Goal: Find specific page/section: Find specific page/section

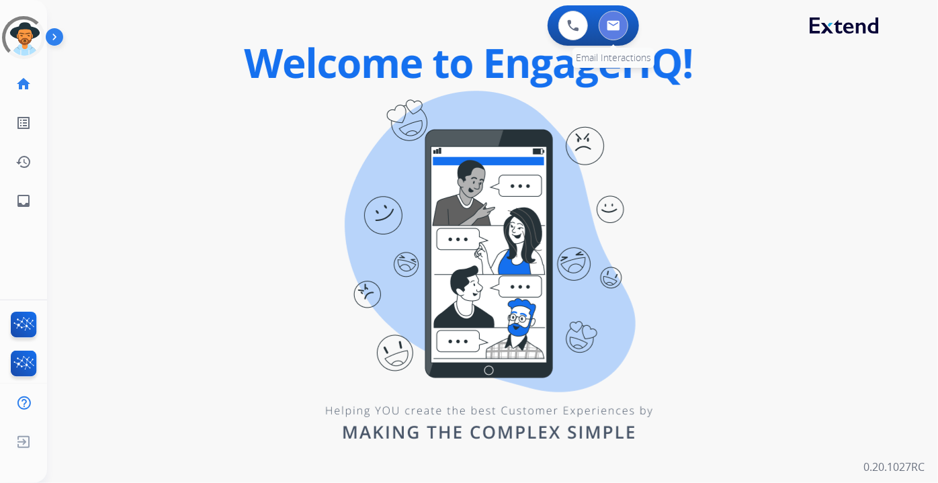
click at [613, 33] on button at bounding box center [614, 26] width 30 height 30
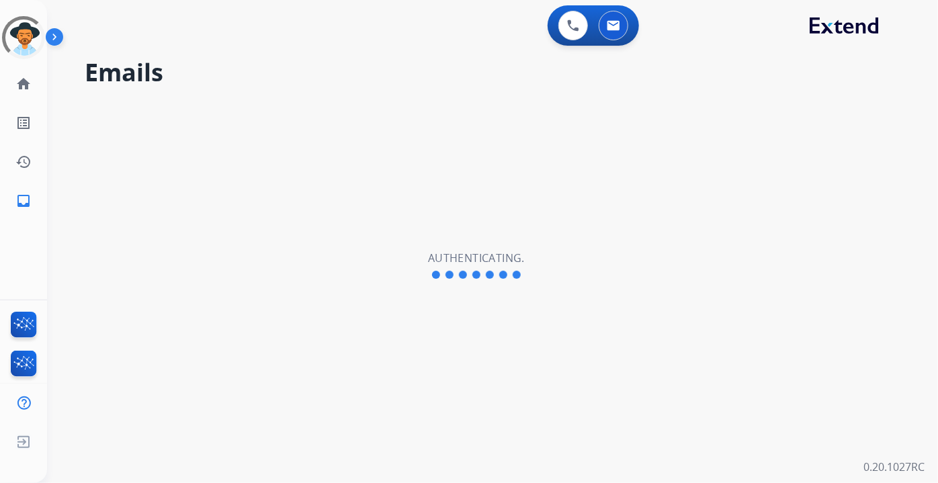
select select "**********"
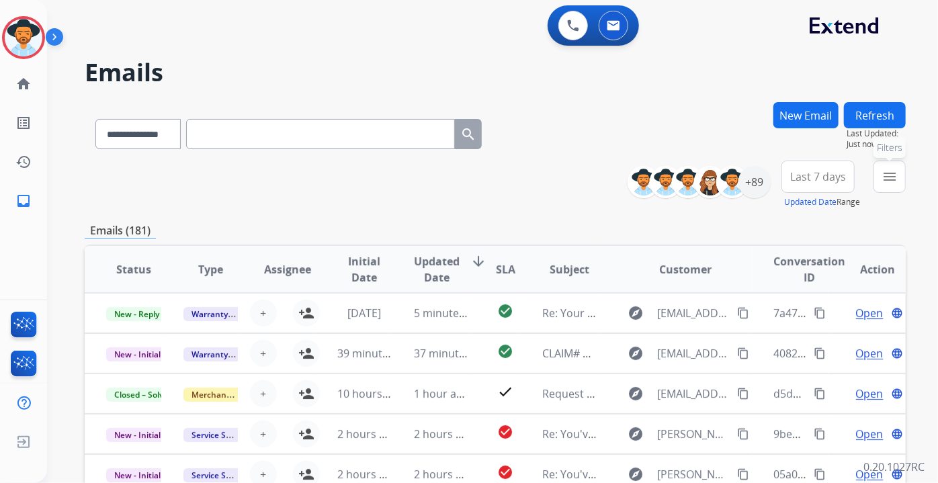
click at [884, 179] on mat-icon "menu" at bounding box center [890, 177] width 16 height 16
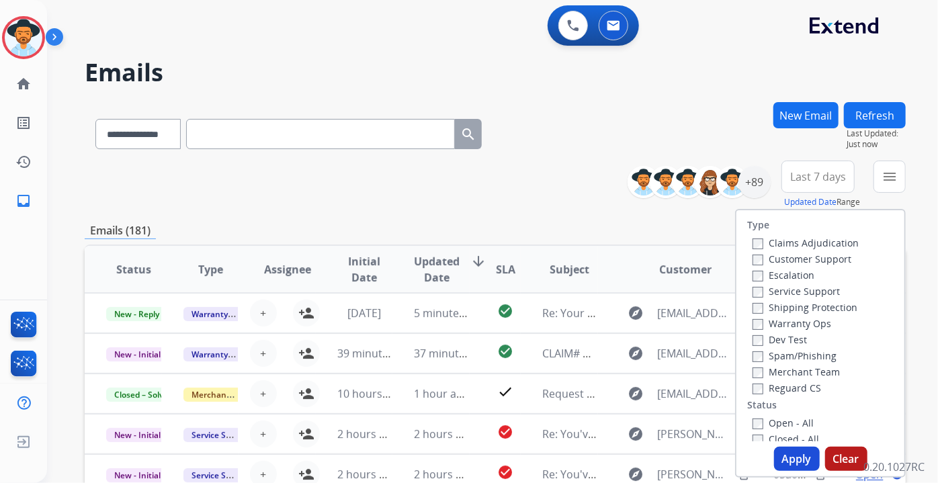
click at [797, 260] on label "Customer Support" at bounding box center [802, 259] width 99 height 13
click at [796, 302] on label "Shipping Protection" at bounding box center [805, 307] width 105 height 13
click at [801, 388] on label "Reguard CS" at bounding box center [787, 388] width 69 height 13
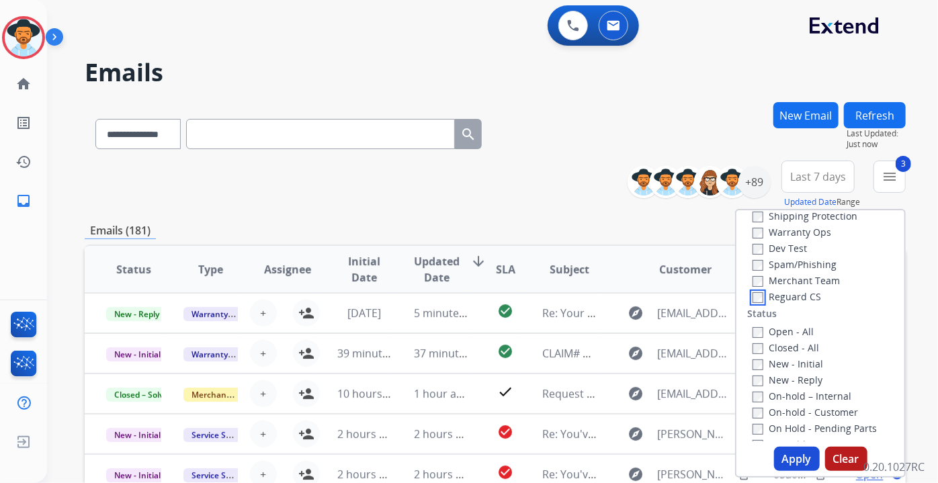
scroll to position [122, 0]
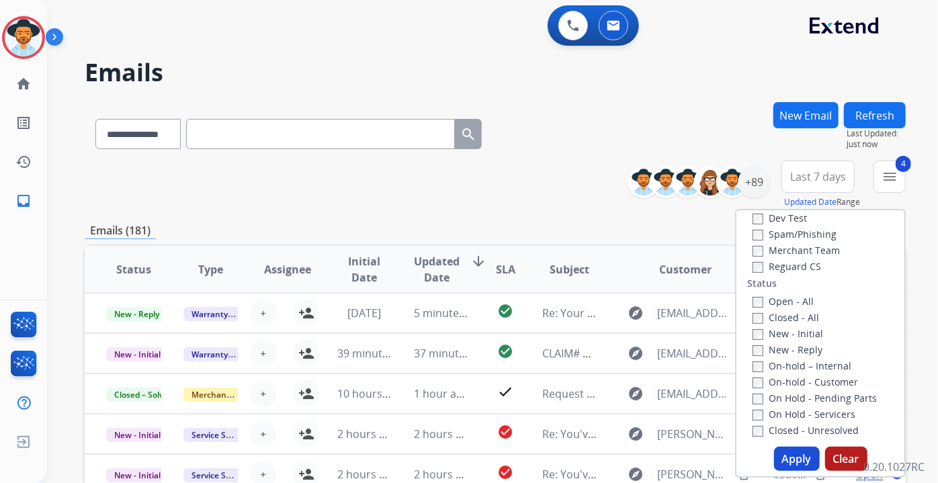
click at [797, 456] on button "Apply" at bounding box center [797, 459] width 46 height 24
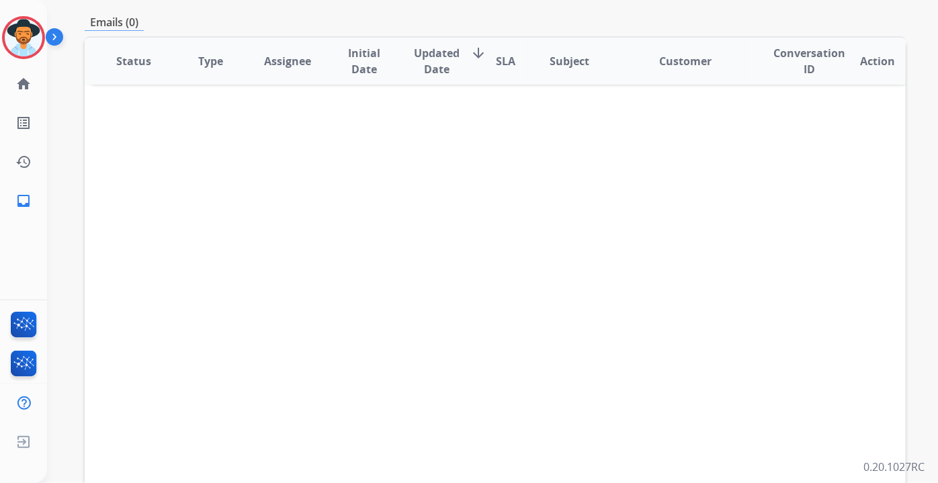
scroll to position [0, 0]
